Goal: Information Seeking & Learning: Learn about a topic

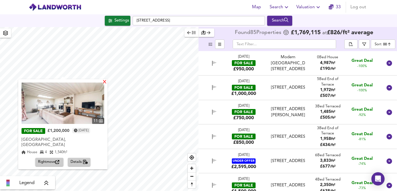
click at [107, 82] on div "X" at bounding box center [104, 82] width 5 height 5
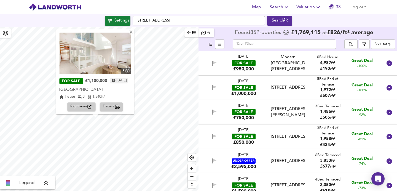
click at [102, 62] on img at bounding box center [94, 53] width 71 height 41
click at [134, 33] on div "X" at bounding box center [131, 32] width 5 height 5
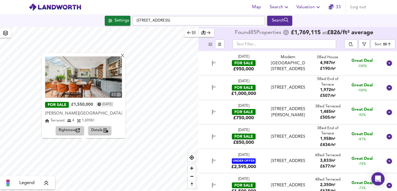
click at [125, 56] on div "23 FOR SALE £1,550,000 [DATE] [PERSON_NAME][GEOGRAPHIC_DATA][PERSON_NAME] 4 1,6…" at bounding box center [83, 95] width 83 height 85
click at [125, 56] on div "X" at bounding box center [122, 55] width 5 height 5
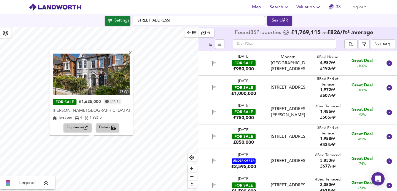
click at [123, 82] on div "X 17 FOR SALE £1,625,000 [DATE] [PERSON_NAME][GEOGRAPHIC_DATA][PERSON_NAME] 4 1…" at bounding box center [99, 109] width 198 height 164
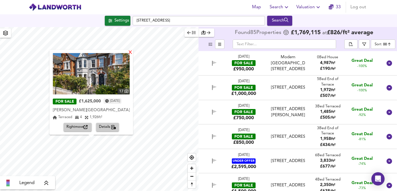
click at [133, 54] on div "X" at bounding box center [130, 52] width 5 height 5
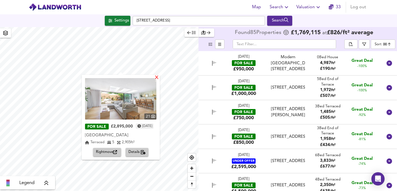
click at [159, 77] on div "X" at bounding box center [157, 77] width 5 height 5
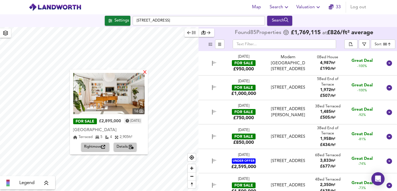
click at [147, 72] on div "X" at bounding box center [145, 72] width 5 height 5
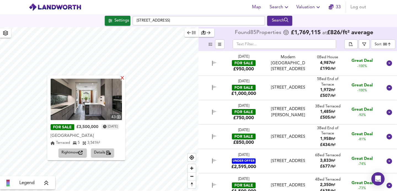
click at [125, 79] on div "X" at bounding box center [122, 78] width 5 height 5
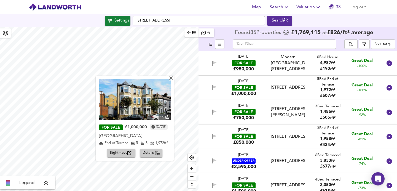
click at [134, 102] on img at bounding box center [135, 99] width 72 height 41
click at [173, 79] on div "X" at bounding box center [171, 78] width 5 height 5
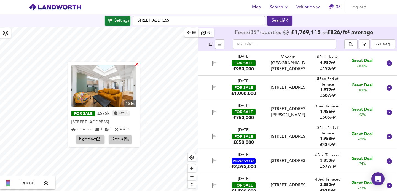
click at [139, 66] on div "X" at bounding box center [136, 64] width 5 height 5
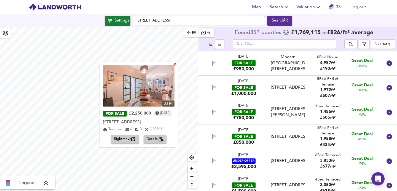
click at [176, 66] on div "X" at bounding box center [174, 64] width 5 height 5
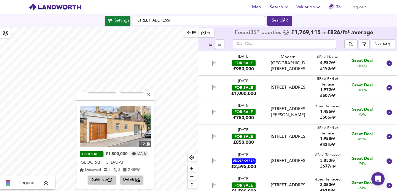
scroll to position [81, 0]
click at [151, 96] on div "X" at bounding box center [149, 95] width 5 height 5
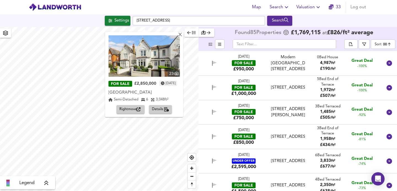
click at [99, 8] on div "Map Search Valuation 33 Log out Settings [GEOGRAPHIC_DATA] Search X 23 FOR SALE…" at bounding box center [198, 95] width 397 height 191
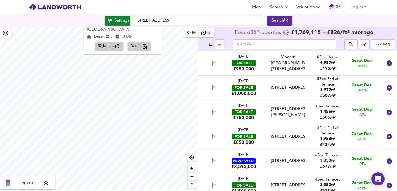
click at [101, 0] on html "Map Search Valuation 33 Log out Settings [GEOGRAPHIC_DATA] Search X 8 FOR SALE …" at bounding box center [198, 95] width 397 height 191
click at [154, 46] on div "Rightmove Details" at bounding box center [122, 46] width 71 height 9
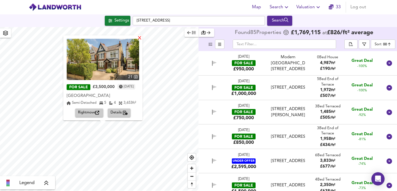
click at [142, 40] on div "X" at bounding box center [139, 38] width 5 height 5
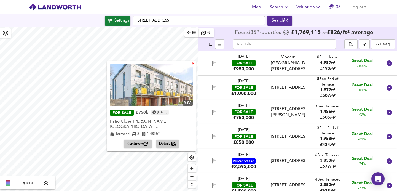
click at [195, 63] on div "X" at bounding box center [193, 63] width 5 height 5
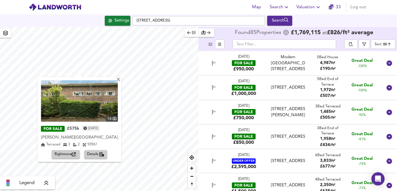
click at [59, 107] on div "X 16 FOR SALE £575k [DATE] [PERSON_NAME][GEOGRAPHIC_DATA][PERSON_NAME] 3 2 935 …" at bounding box center [99, 109] width 198 height 164
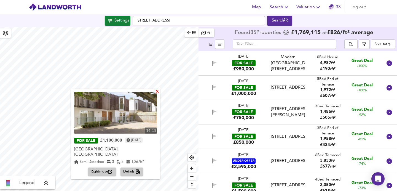
click at [156, 91] on div "X" at bounding box center [157, 91] width 5 height 5
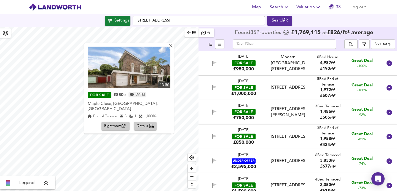
click at [135, 100] on div "X 13 FOR SALE £850k [DATE] Maple Close, [GEOGRAPHIC_DATA], [GEOGRAPHIC_DATA], […" at bounding box center [99, 109] width 198 height 164
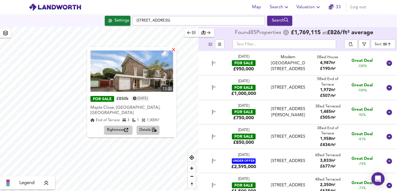
click at [173, 53] on div "X" at bounding box center [173, 49] width 5 height 5
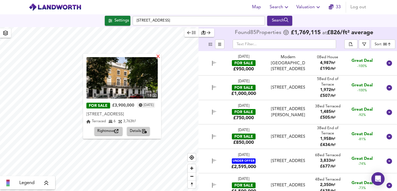
click at [161, 55] on div "X" at bounding box center [158, 56] width 5 height 5
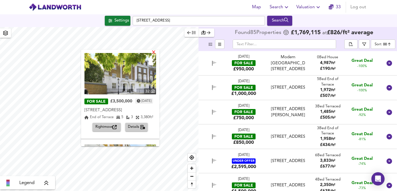
scroll to position [0, 0]
click at [156, 50] on div "X" at bounding box center [153, 52] width 5 height 5
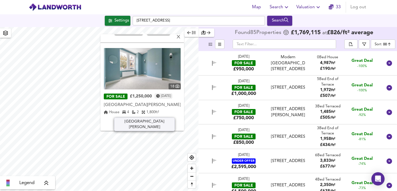
scroll to position [25, 0]
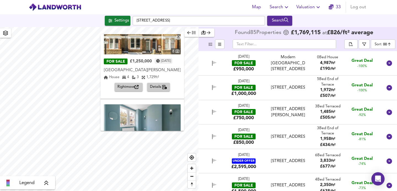
click at [133, 47] on img at bounding box center [142, 33] width 77 height 41
